Goal: Information Seeking & Learning: Learn about a topic

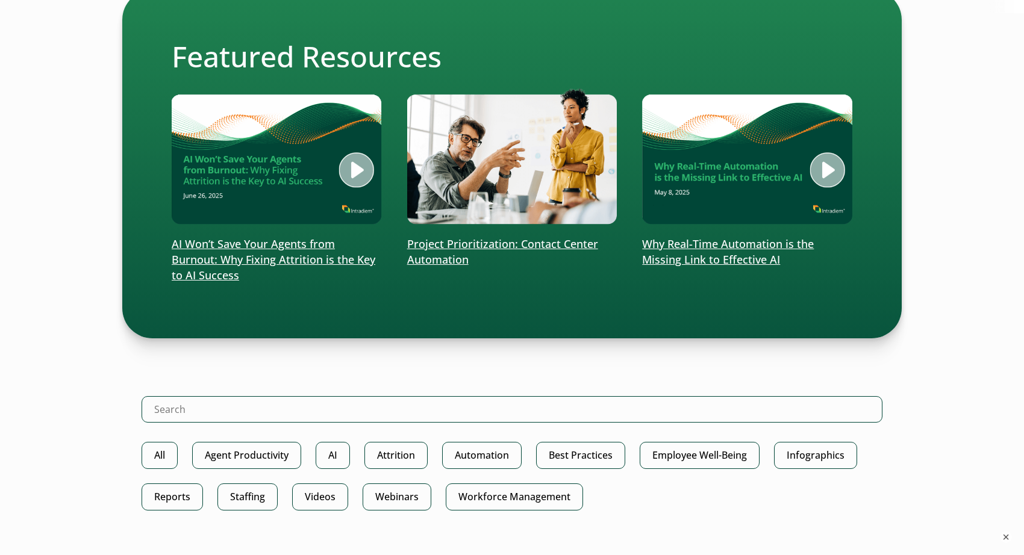
scroll to position [482, 0]
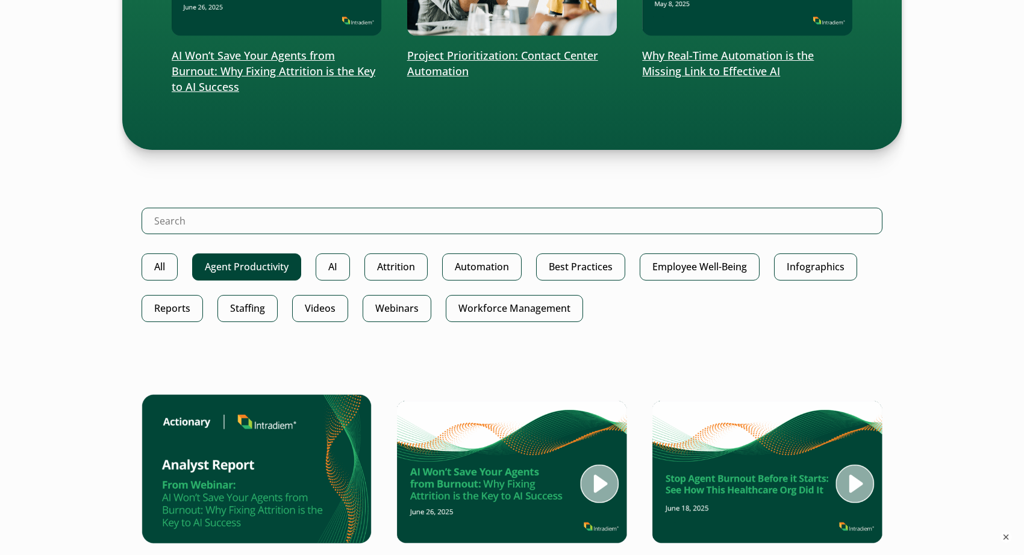
click at [215, 265] on link "Agent Productivity" at bounding box center [246, 267] width 109 height 27
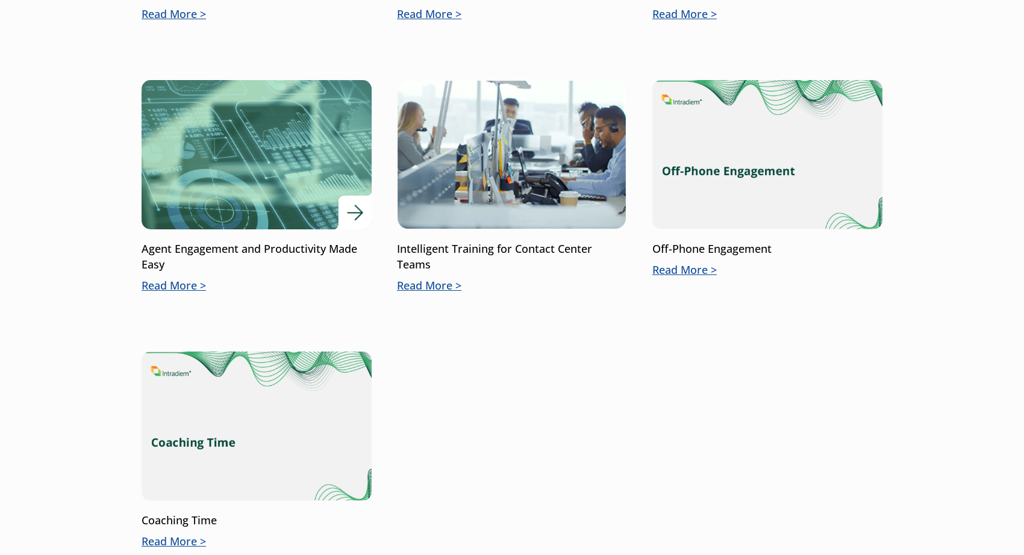
scroll to position [602, 0]
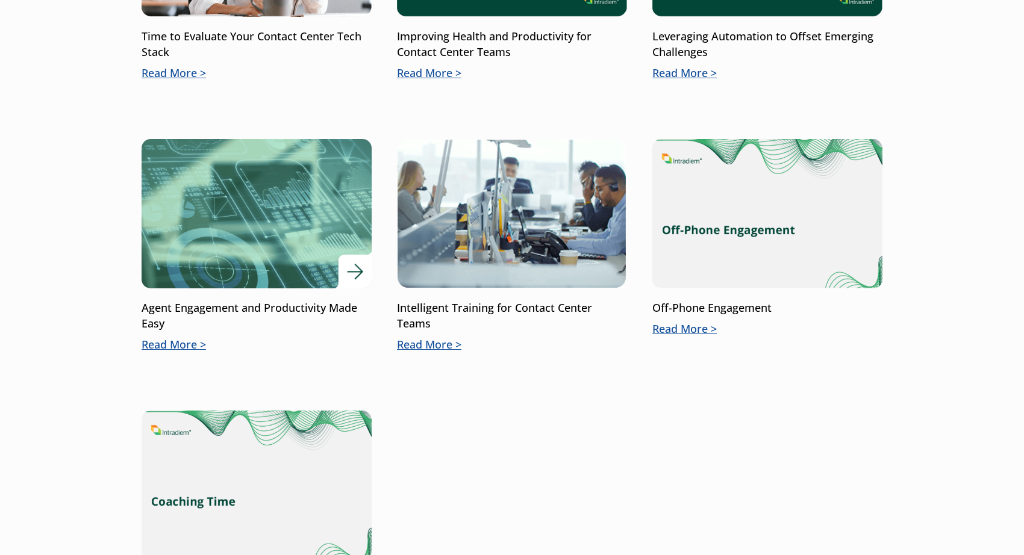
click at [151, 342] on p "Read More" at bounding box center [257, 345] width 230 height 16
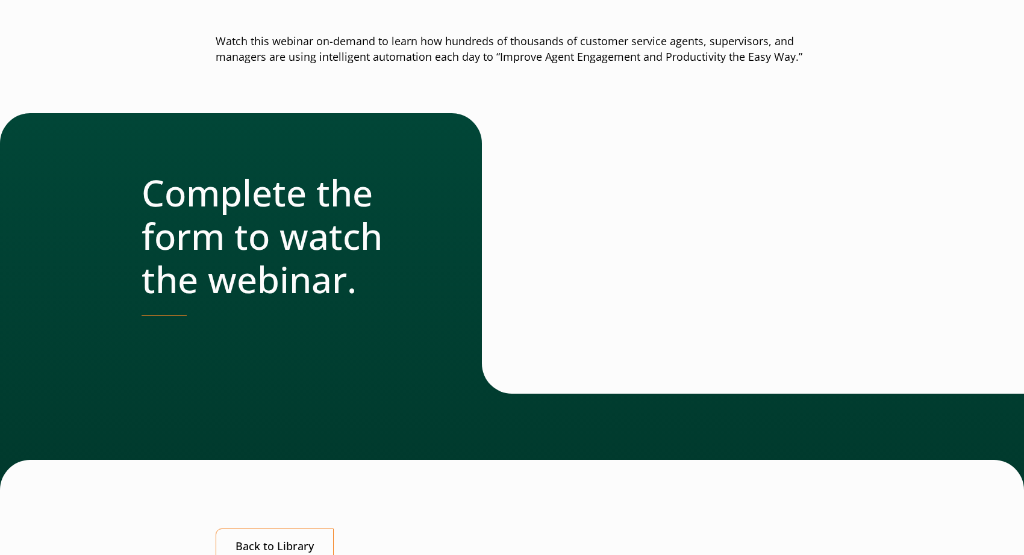
scroll to position [120, 0]
